Goal: Task Accomplishment & Management: Complete application form

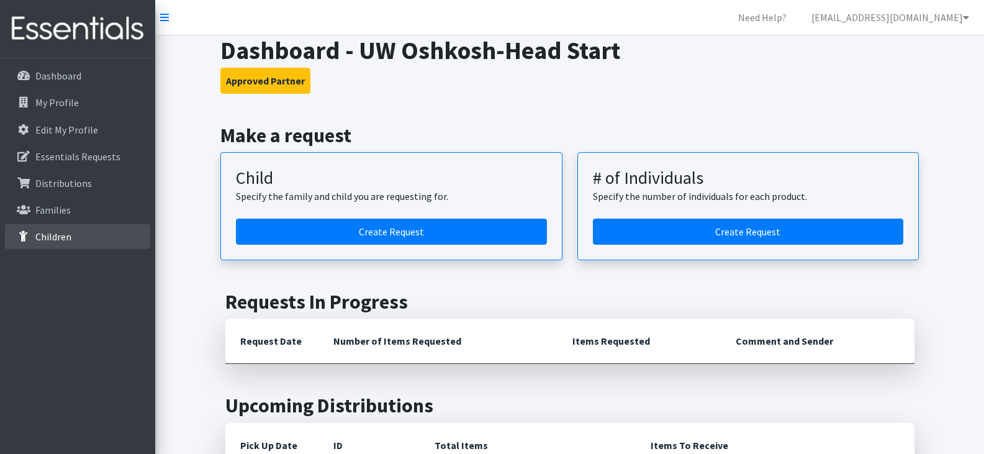
scroll to position [418, 0]
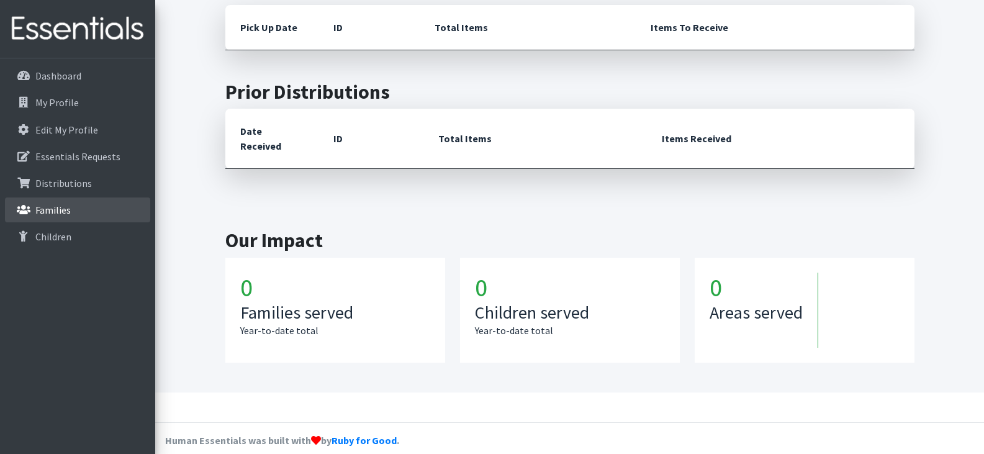
click at [52, 212] on p "Families" at bounding box center [52, 210] width 35 height 12
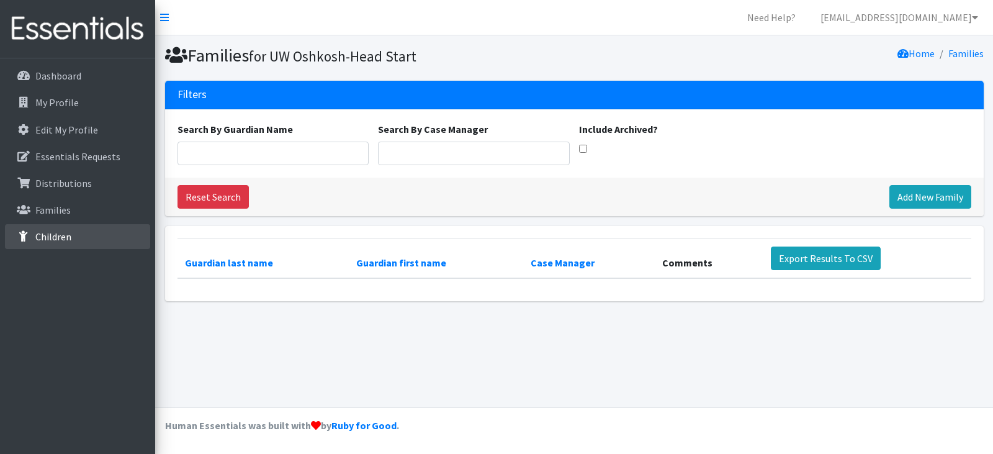
click at [53, 240] on p "Children" at bounding box center [53, 236] width 36 height 12
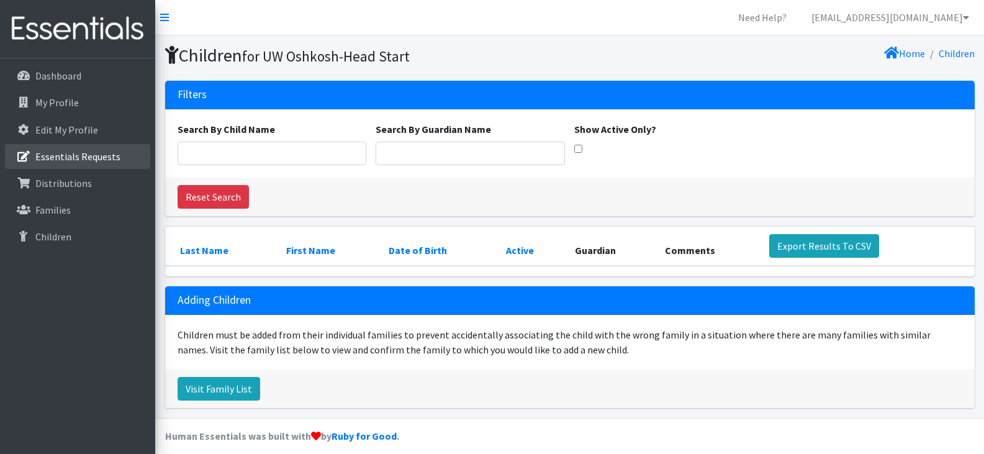
click at [55, 160] on p "Essentials Requests" at bounding box center [77, 156] width 85 height 12
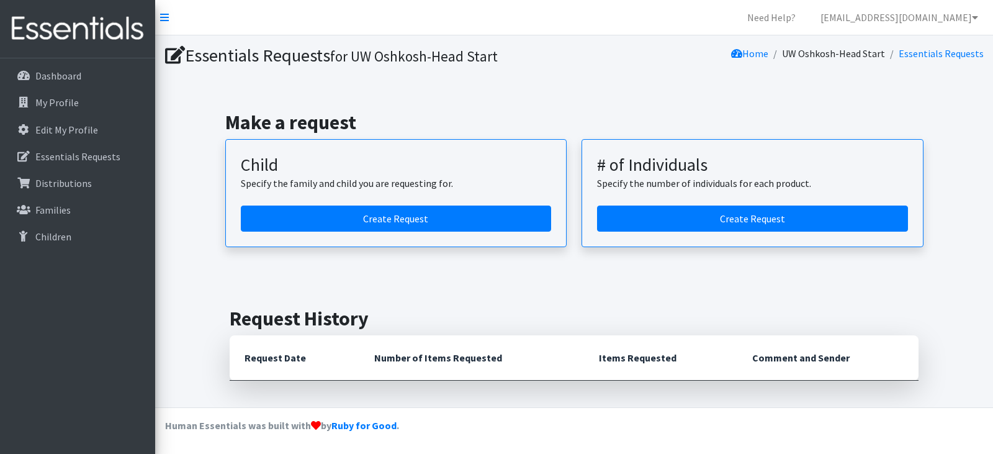
click at [178, 192] on div "Make a request Child Specify the family and child you are requesting for. Creat…" at bounding box center [574, 179] width 828 height 196
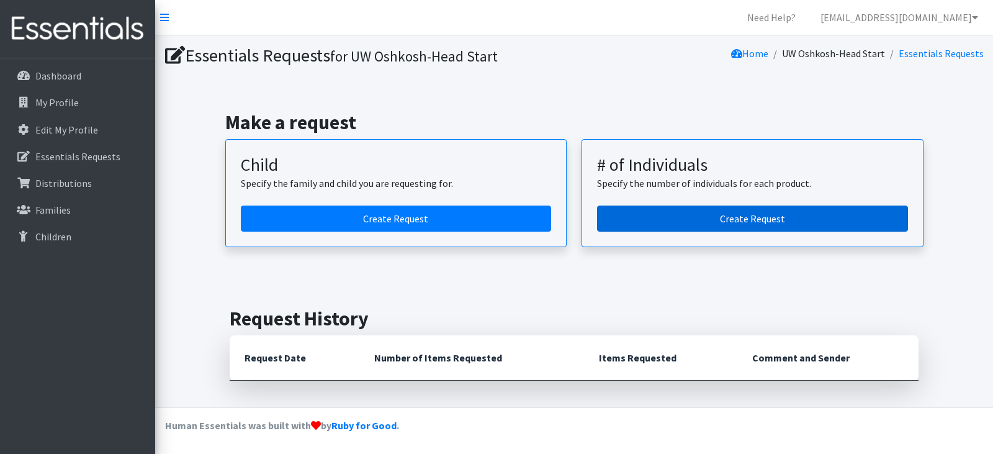
click at [760, 213] on link "Create Request" at bounding box center [752, 218] width 311 height 26
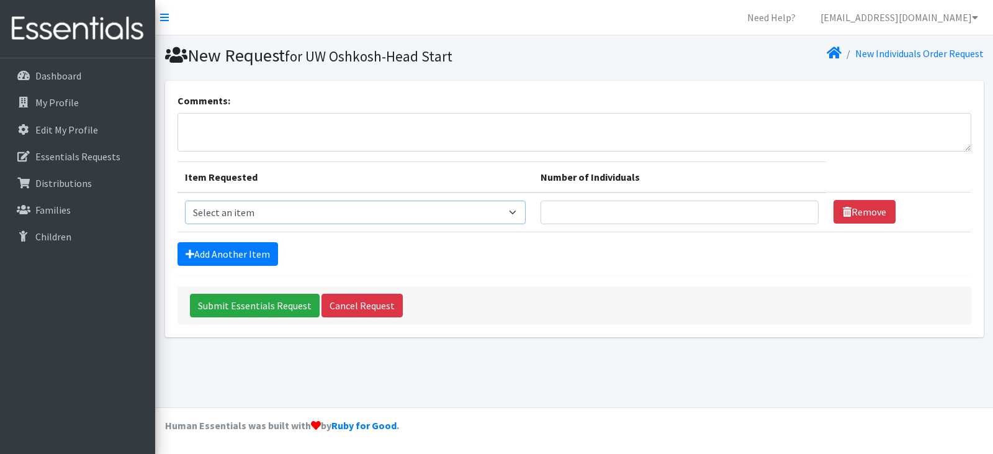
click at [485, 215] on select "Select an item (Newborn) (Preemie) (Size 1) (Size 2) (Size 3) (Size 4) (Size 5)…" at bounding box center [355, 212] width 341 height 24
click at [290, 209] on select "Select an item (Newborn) (Preemie) (Size 1) (Size 2) (Size 3) (Size 4) (Size 5)…" at bounding box center [355, 212] width 341 height 24
click at [361, 217] on select "Select an item (Newborn) (Preemie) (Size 1) (Size 2) (Size 3) (Size 4) (Size 5)…" at bounding box center [355, 212] width 341 height 24
click at [328, 207] on select "Select an item (Newborn) (Preemie) (Size 1) (Size 2) (Size 3) (Size 4) (Size 5)…" at bounding box center [355, 212] width 341 height 24
click at [185, 200] on select "Select an item (Newborn) (Preemie) (Size 1) (Size 2) (Size 3) (Size 4) (Size 5)…" at bounding box center [355, 212] width 341 height 24
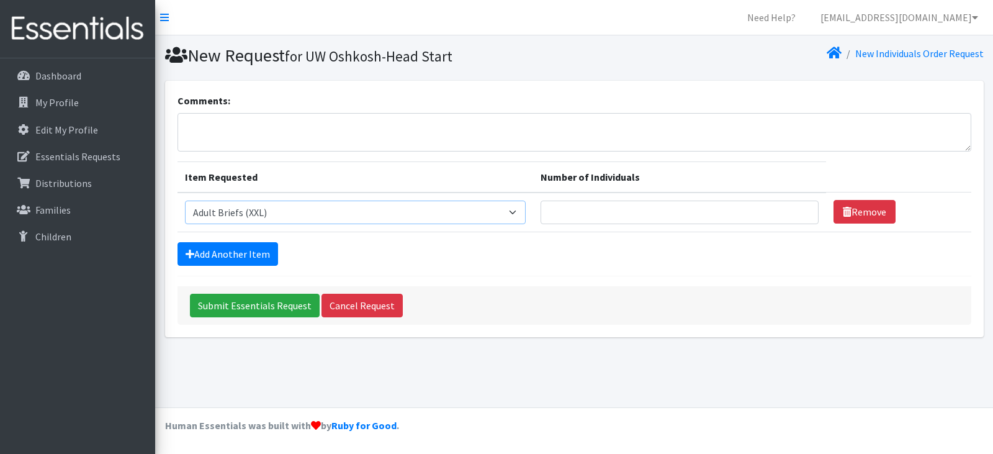
click at [364, 214] on select "Select an item (Newborn) (Preemie) (Size 1) (Size 2) (Size 3) (Size 4) (Size 5)…" at bounding box center [355, 212] width 341 height 24
select select "14774"
click at [185, 200] on select "Select an item (Newborn) (Preemie) (Size 1) (Size 2) (Size 3) (Size 4) (Size 5)…" at bounding box center [355, 212] width 341 height 24
click at [371, 215] on select "Select an item (Newborn) (Preemie) (Size 1) (Size 2) (Size 3) (Size 4) (Size 5)…" at bounding box center [355, 212] width 341 height 24
